Goal: Find specific page/section: Find specific page/section

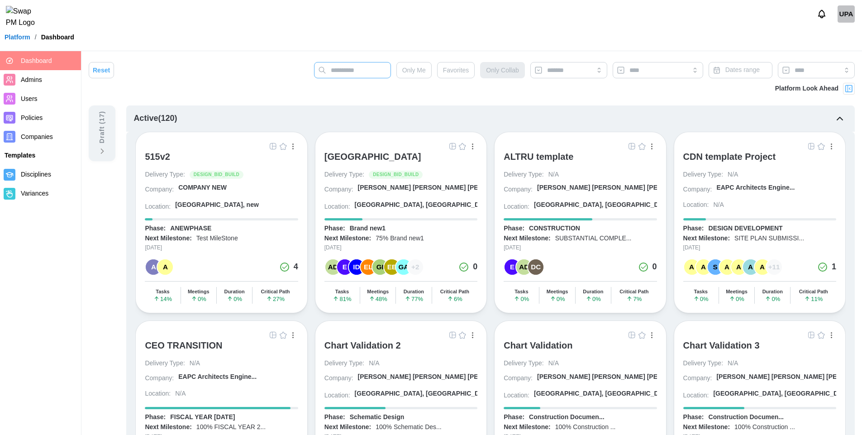
click at [356, 71] on input "text" at bounding box center [352, 70] width 77 height 16
type input "***"
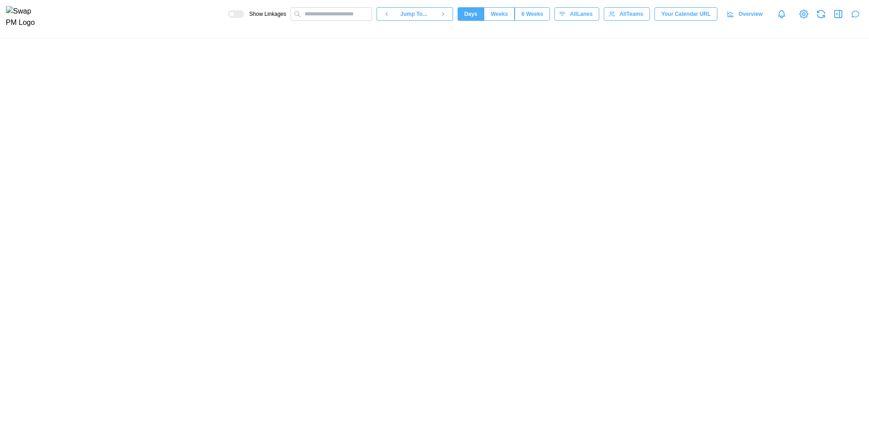
scroll to position [0, 40071]
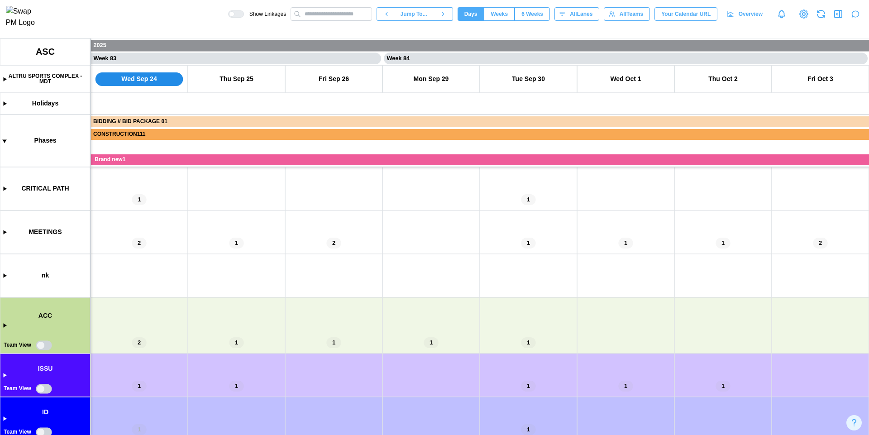
click at [39, 342] on canvas at bounding box center [434, 236] width 869 height 396
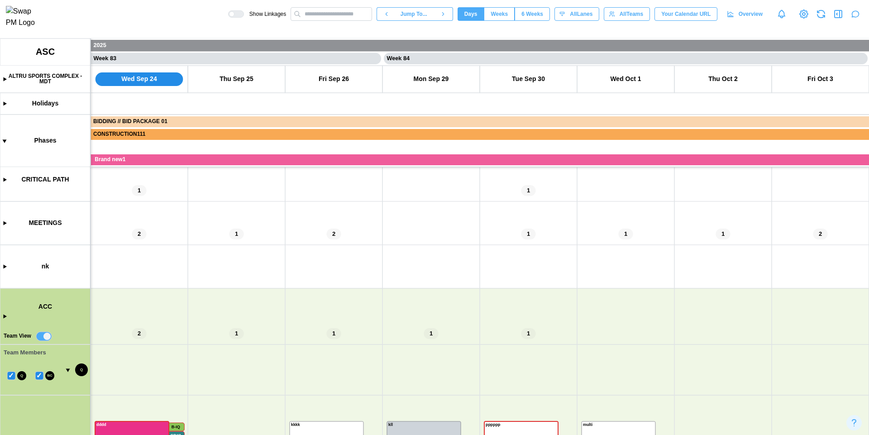
scroll to position [34, 0]
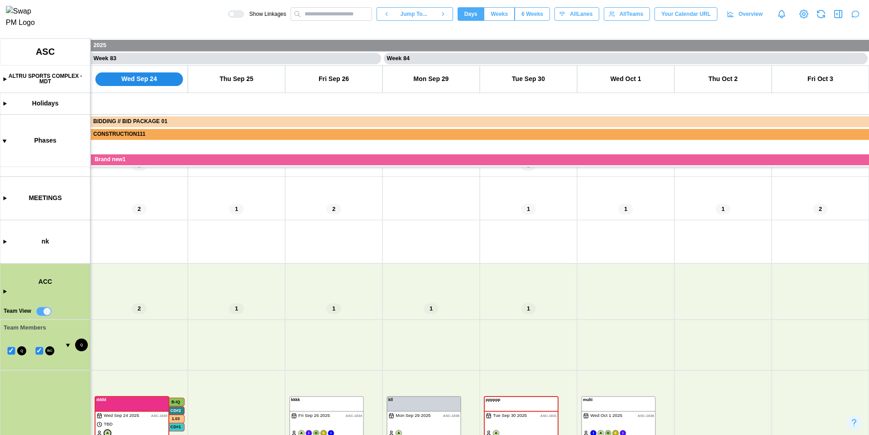
click at [40, 351] on canvas at bounding box center [434, 236] width 869 height 396
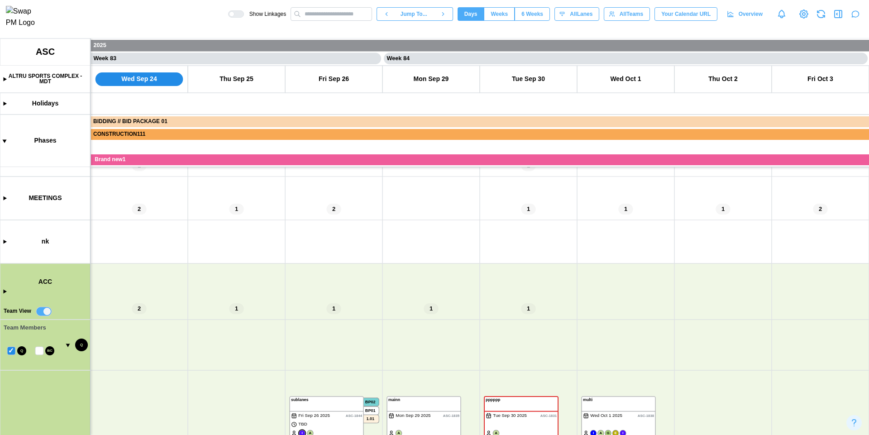
click at [40, 351] on canvas at bounding box center [434, 236] width 869 height 396
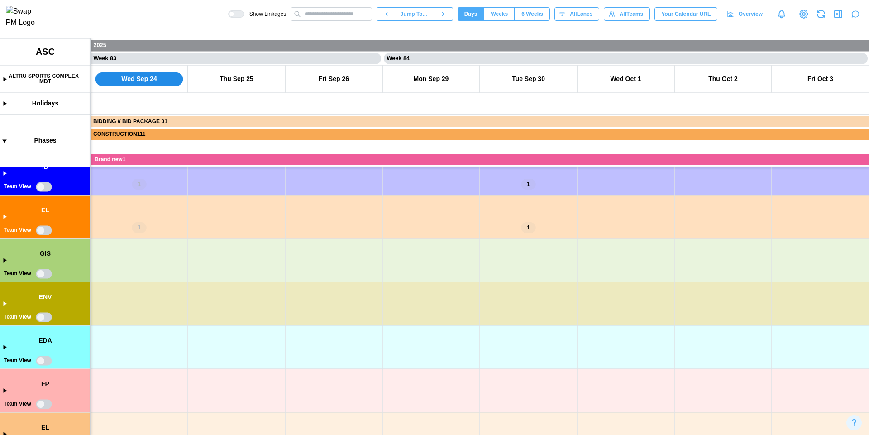
scroll to position [1041, 0]
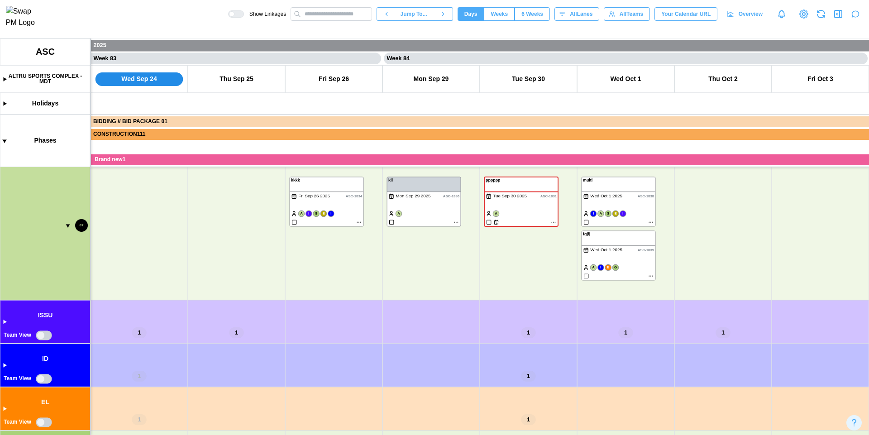
click at [42, 335] on canvas at bounding box center [434, 236] width 869 height 396
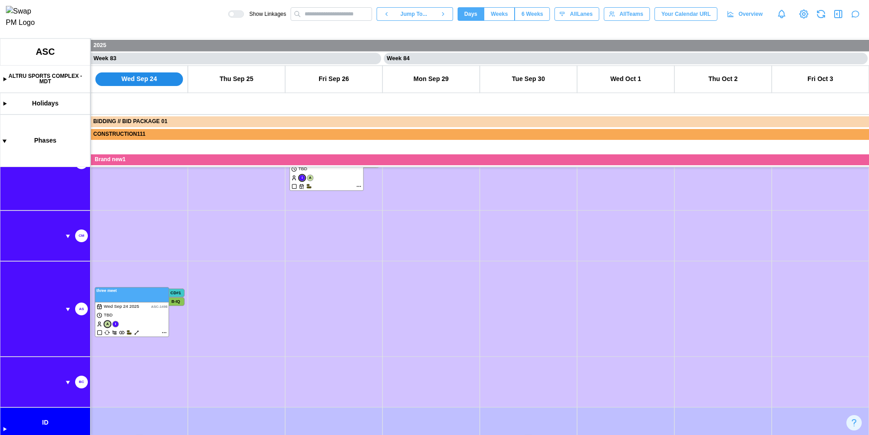
scroll to position [1543, 0]
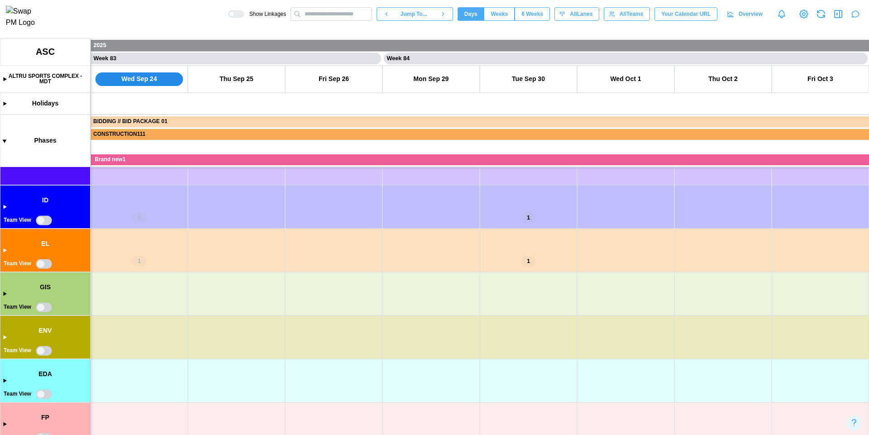
click at [43, 217] on canvas at bounding box center [434, 236] width 869 height 396
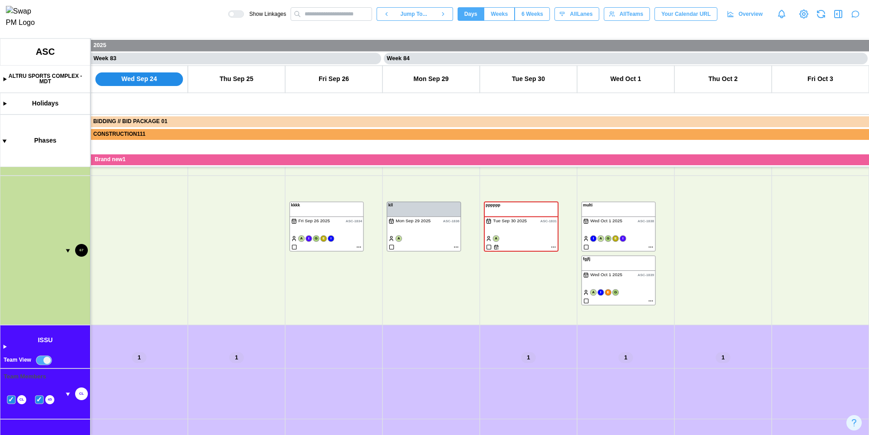
scroll to position [1153, 0]
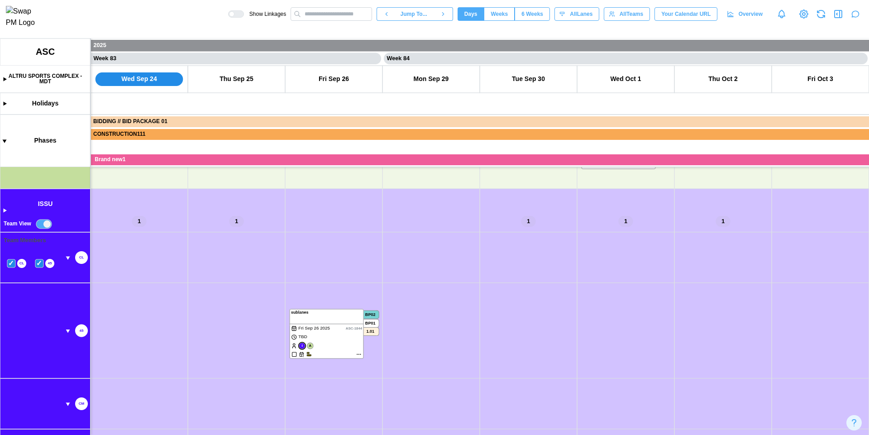
click at [47, 223] on canvas at bounding box center [434, 236] width 869 height 396
type textarea "*"
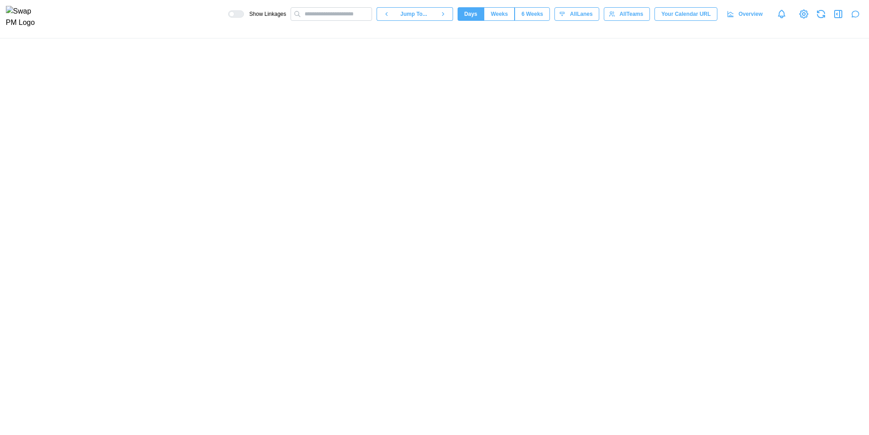
click at [318, 0] on div "Show Linkages Jump To... Days Weeks 6 Weeks days All Lanes All Teams Your Calen…" at bounding box center [434, 14] width 869 height 28
click at [286, 242] on div at bounding box center [434, 236] width 869 height 396
